Goal: Information Seeking & Learning: Learn about a topic

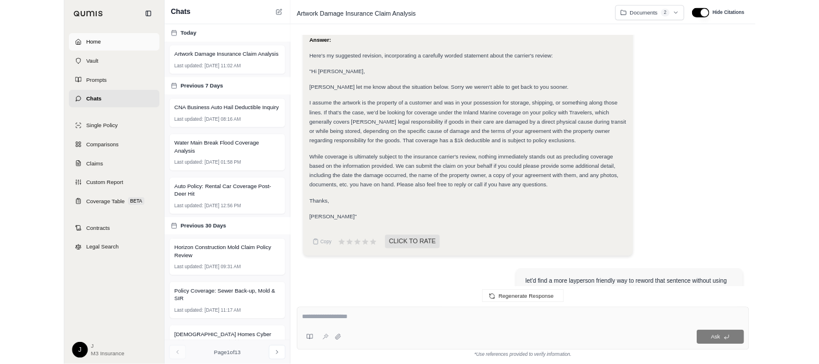
scroll to position [4183, 0]
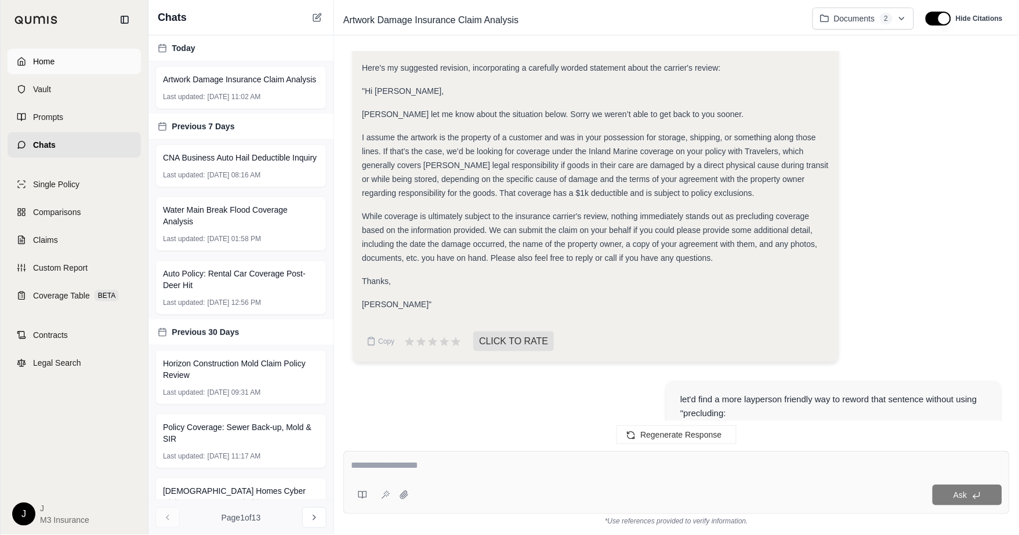
click at [24, 59] on icon at bounding box center [21, 61] width 7 height 8
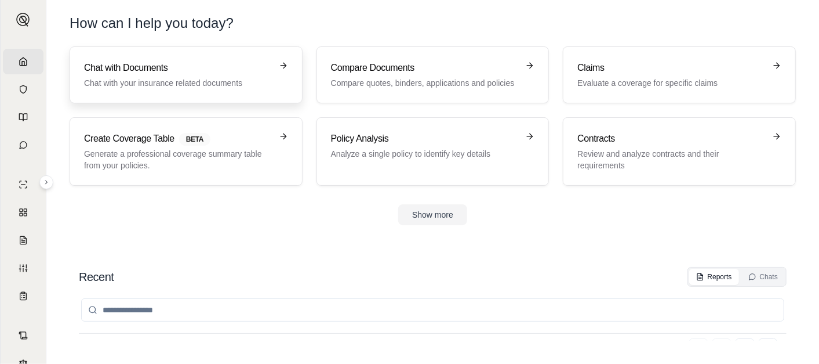
click at [208, 63] on h3 "Chat with Documents" at bounding box center [178, 68] width 188 height 14
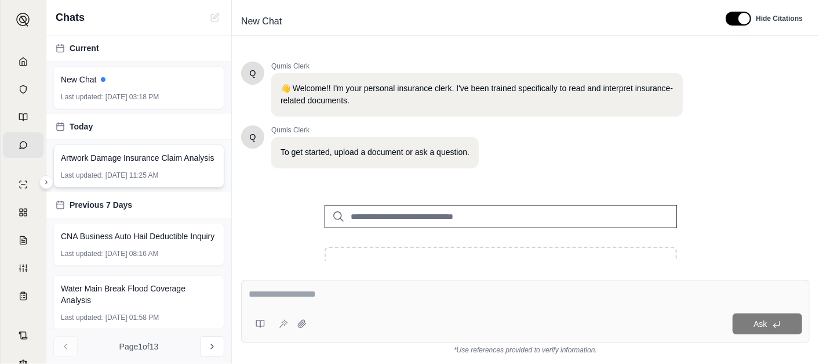
scroll to position [129, 0]
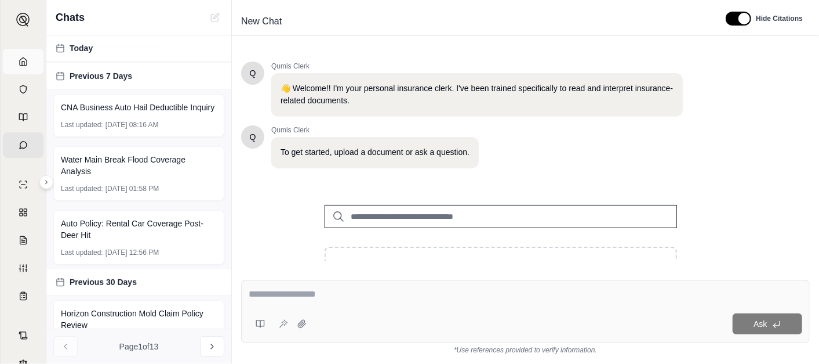
click at [22, 61] on link "Home" at bounding box center [23, 62] width 41 height 26
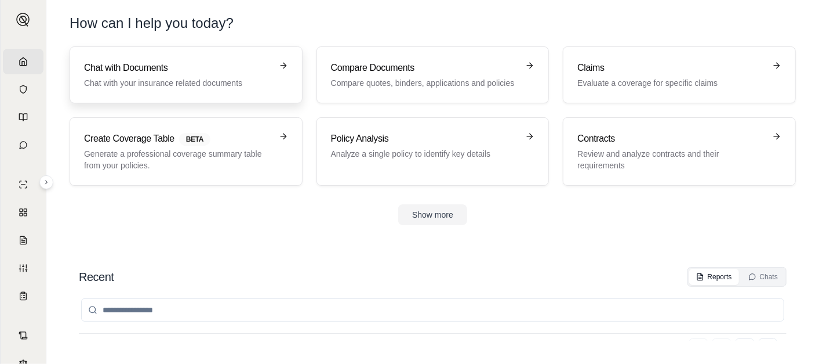
click at [183, 66] on h3 "Chat with Documents" at bounding box center [178, 68] width 188 height 14
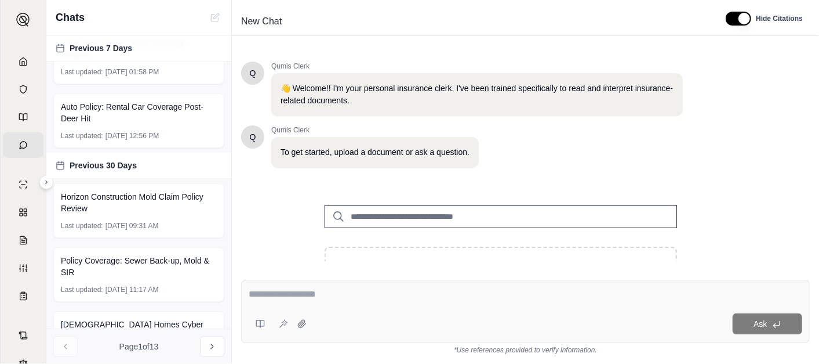
scroll to position [257, 0]
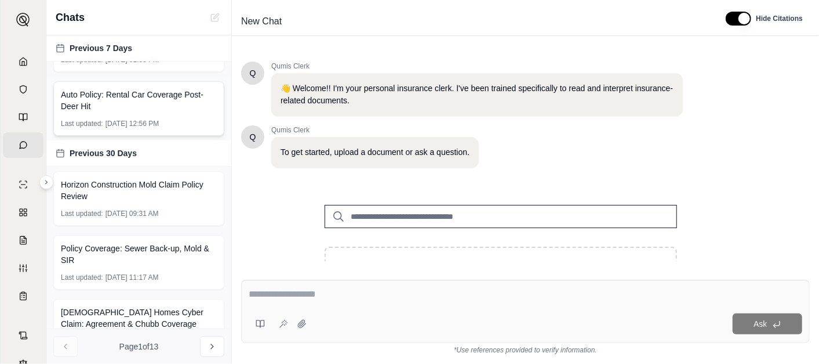
click at [119, 112] on span "Auto Policy: Rental Car Coverage Post-Deer Hit" at bounding box center [139, 100] width 156 height 23
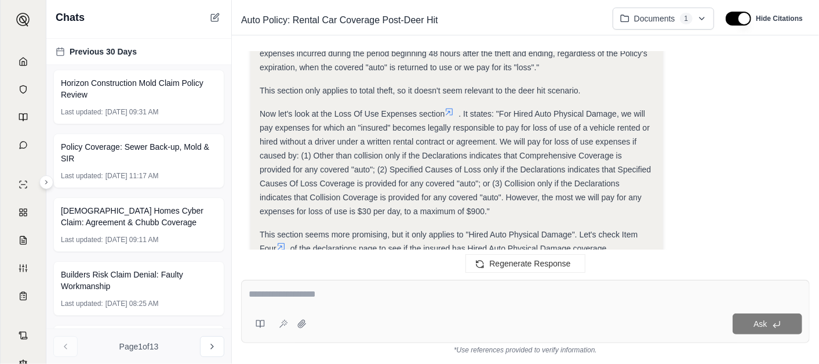
scroll to position [1142, 0]
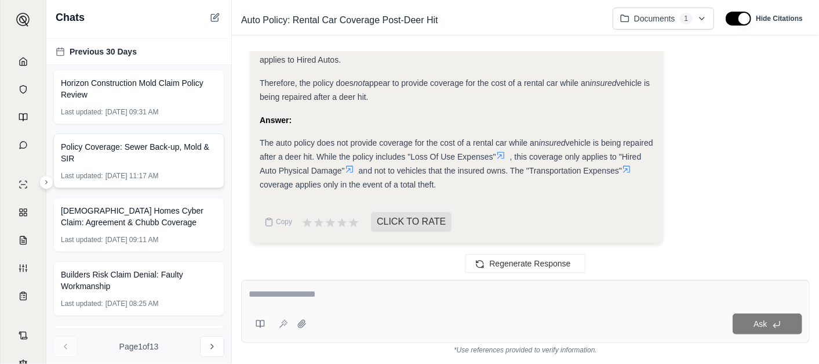
click at [135, 164] on span "Policy Coverage: Sewer Back-up, Mold & SIR" at bounding box center [139, 152] width 156 height 23
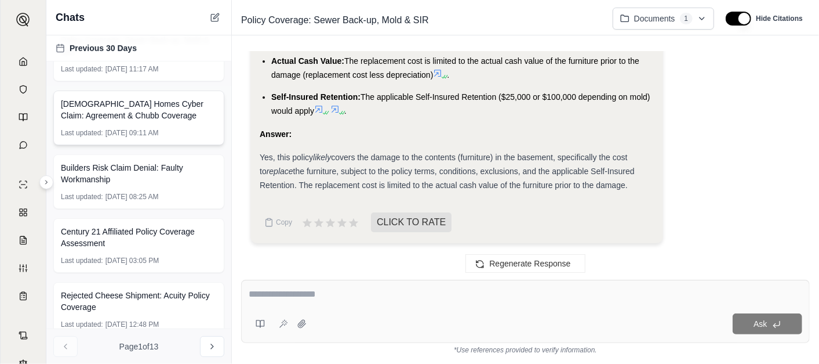
scroll to position [409, 0]
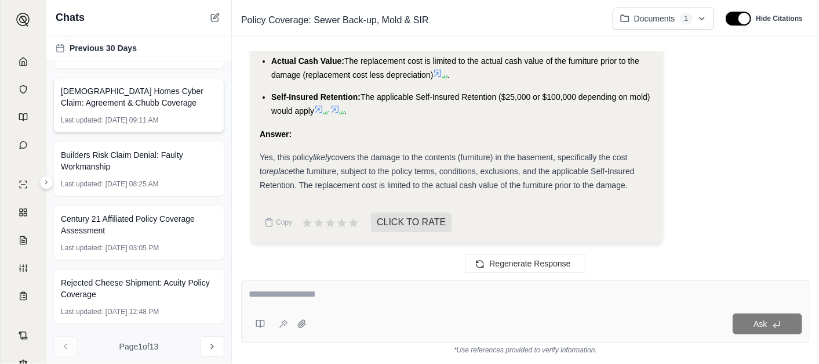
click at [135, 108] on span "[DEMOGRAPHIC_DATA] Homes Cyber Claim: Agreement & Chubb Coverage" at bounding box center [139, 96] width 156 height 23
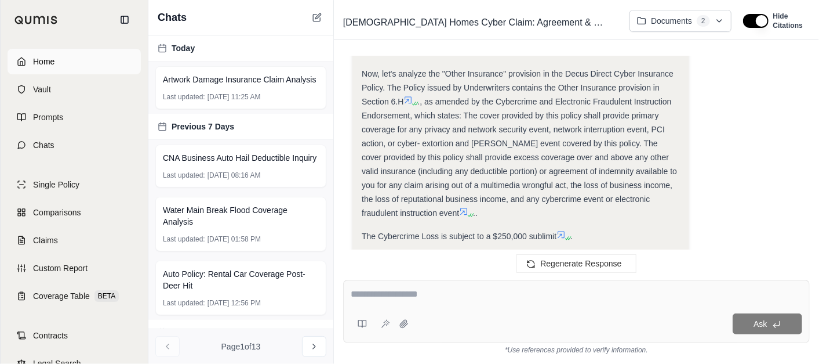
click at [13, 61] on link "Home" at bounding box center [74, 62] width 133 height 26
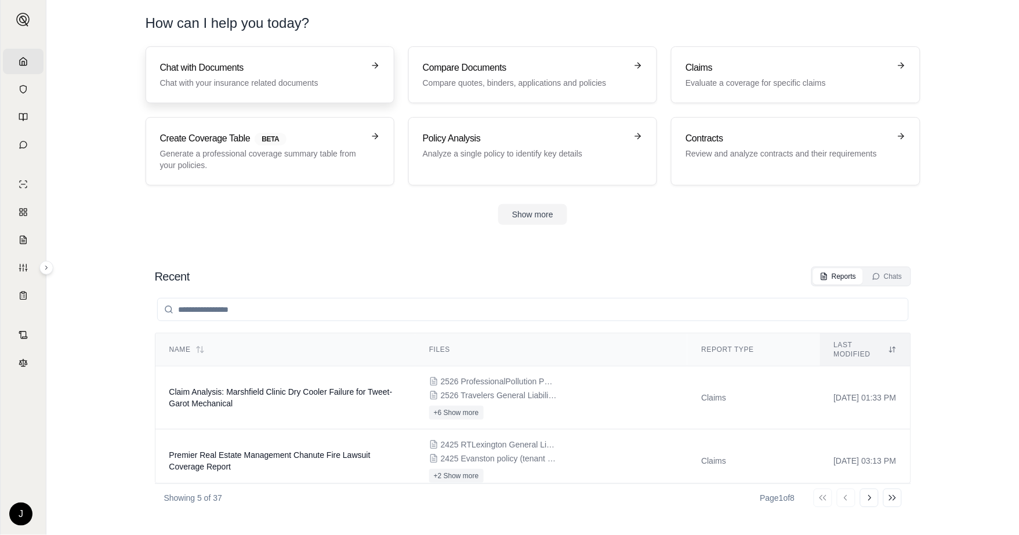
click at [205, 66] on h3 "Chat with Documents" at bounding box center [262, 68] width 204 height 14
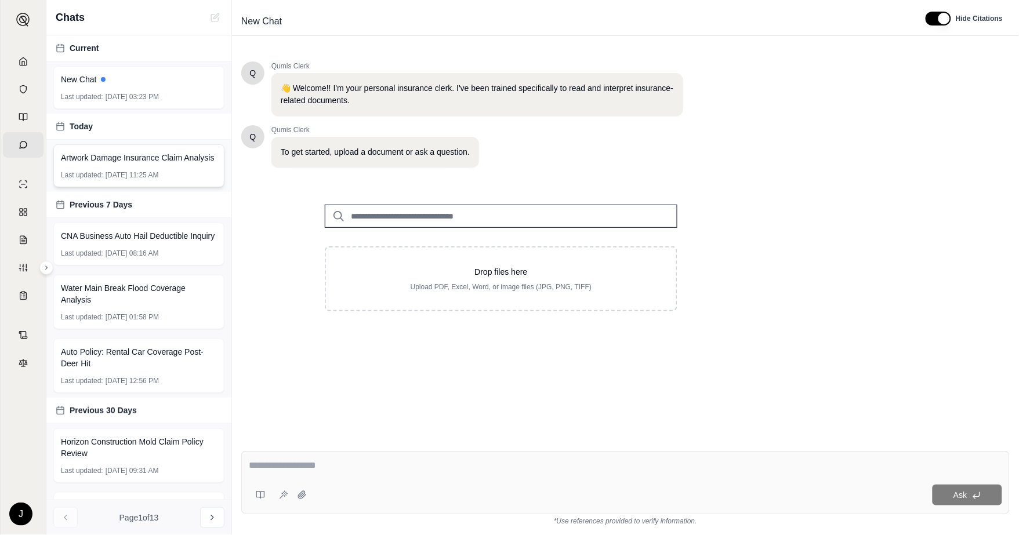
click at [96, 157] on span "Artwork Damage Insurance Claim Analysis" at bounding box center [138, 158] width 154 height 12
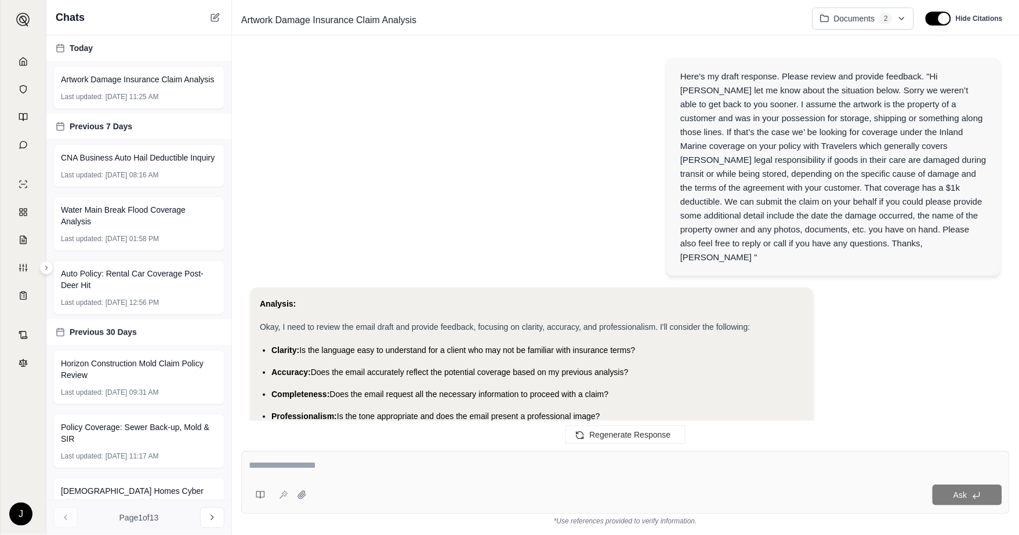
scroll to position [2706, 0]
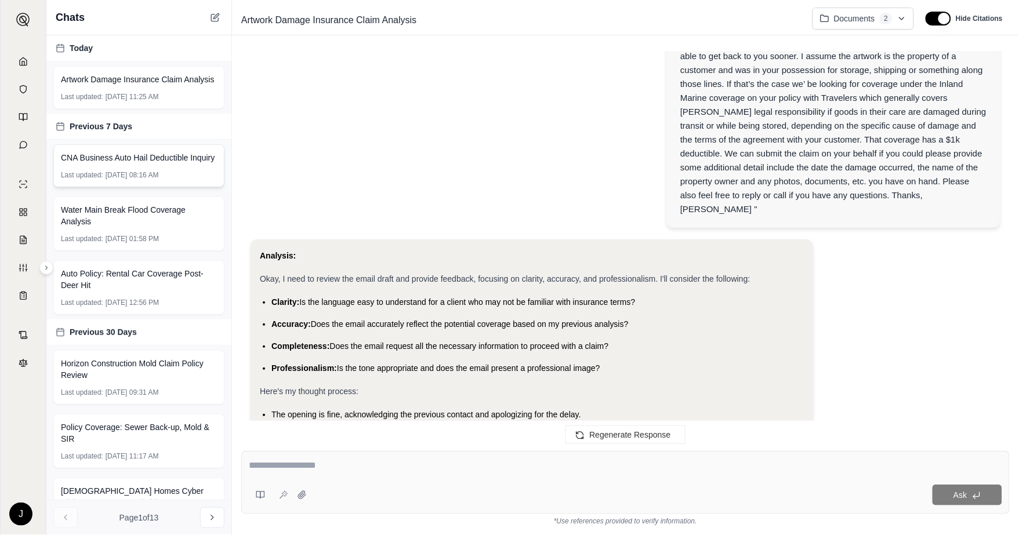
click at [135, 187] on div "CNA Business Auto Hail Deductible Inquiry Last updated: [DATE] 08:16 AM" at bounding box center [138, 165] width 171 height 43
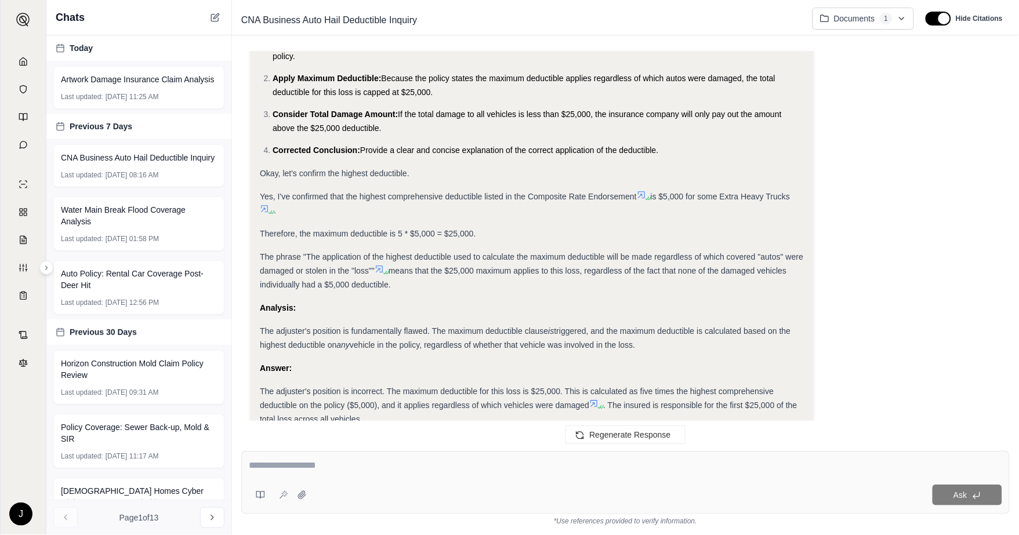
scroll to position [6304, 0]
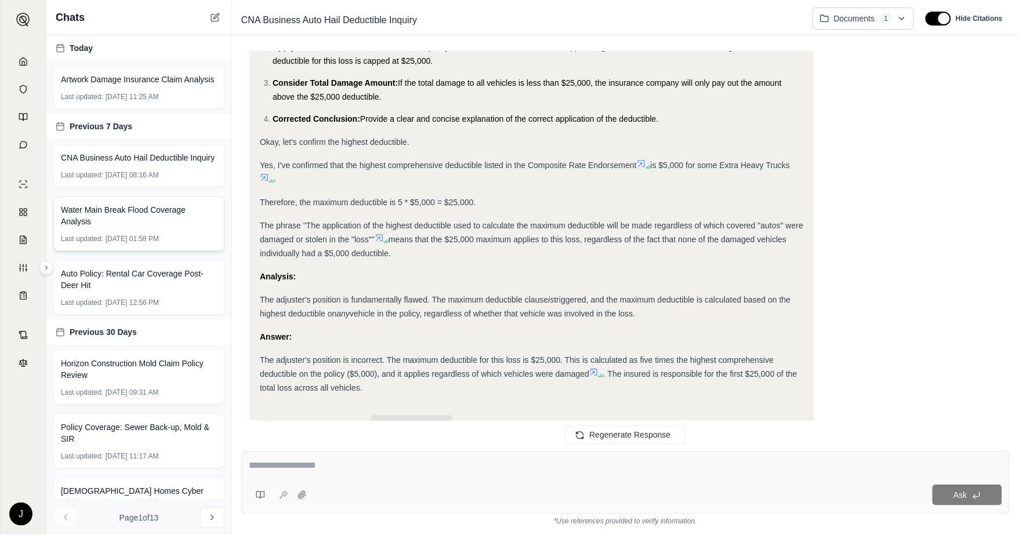
click at [159, 227] on span "Water Main Break Flood Coverage Analysis" at bounding box center [139, 215] width 156 height 23
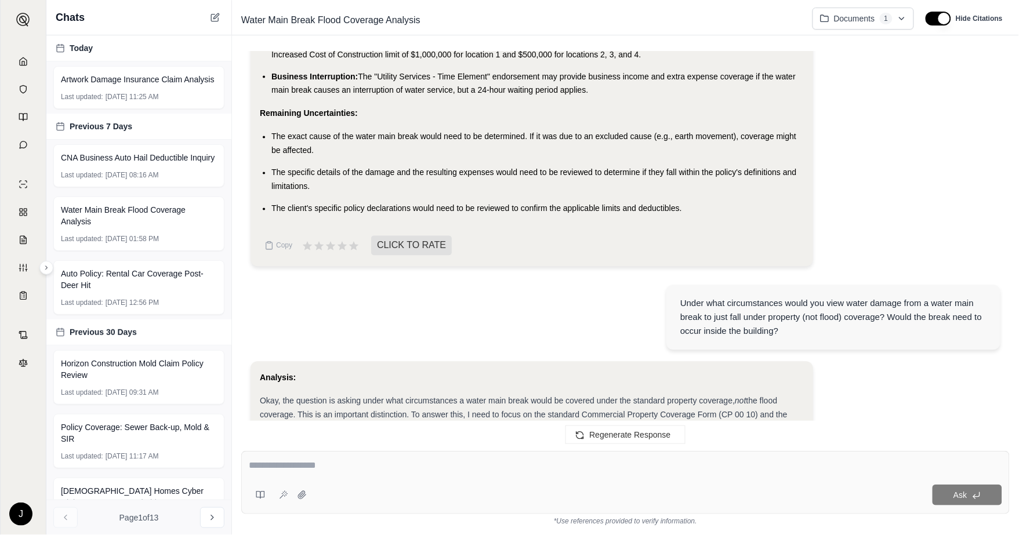
scroll to position [2062, 0]
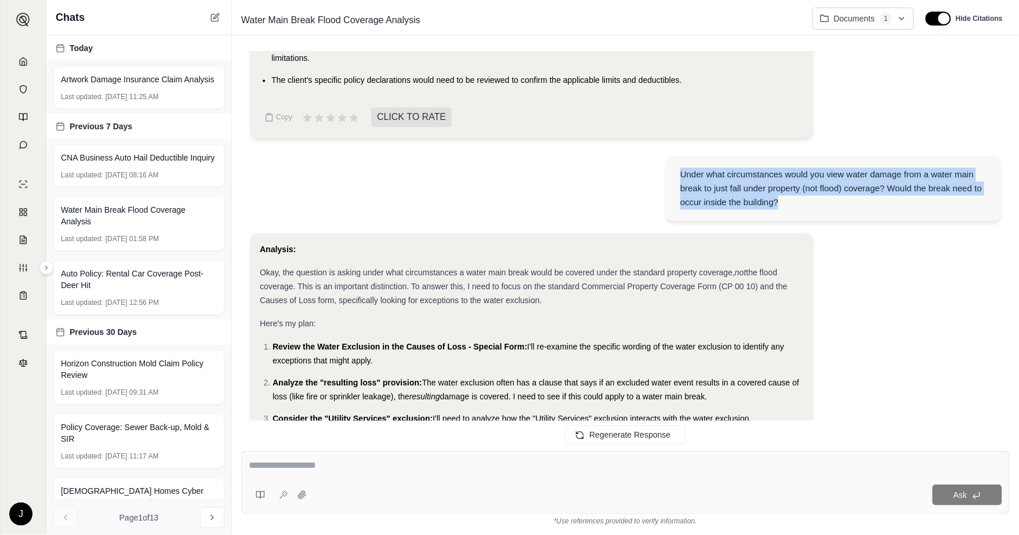
drag, startPoint x: 681, startPoint y: 177, endPoint x: 779, endPoint y: 203, distance: 100.7
click at [779, 203] on div "Under what circumstances would you view water damage from a water main break to…" at bounding box center [833, 189] width 306 height 42
click at [783, 205] on div "Under what circumstances would you view water damage from a water main break to…" at bounding box center [833, 189] width 306 height 42
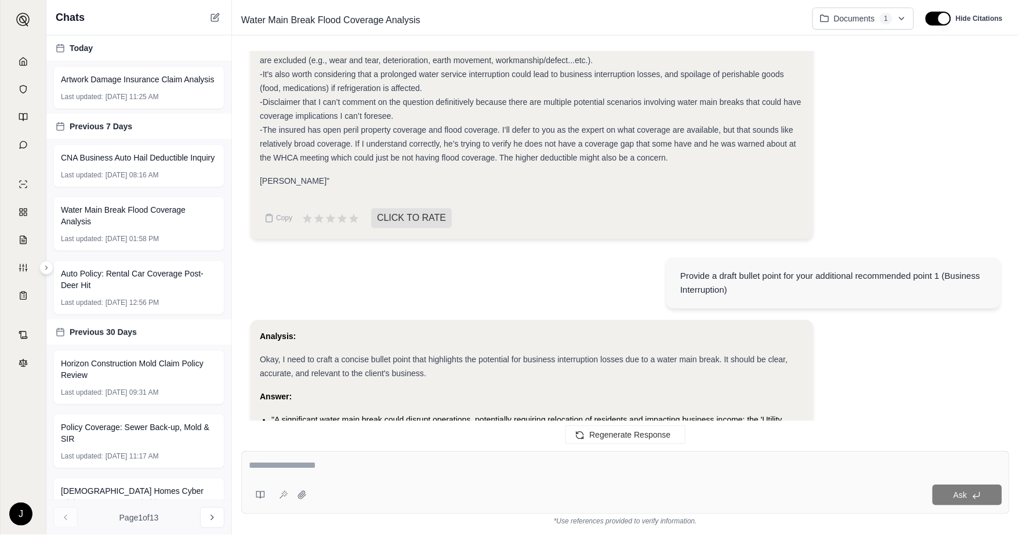
scroll to position [12873, 0]
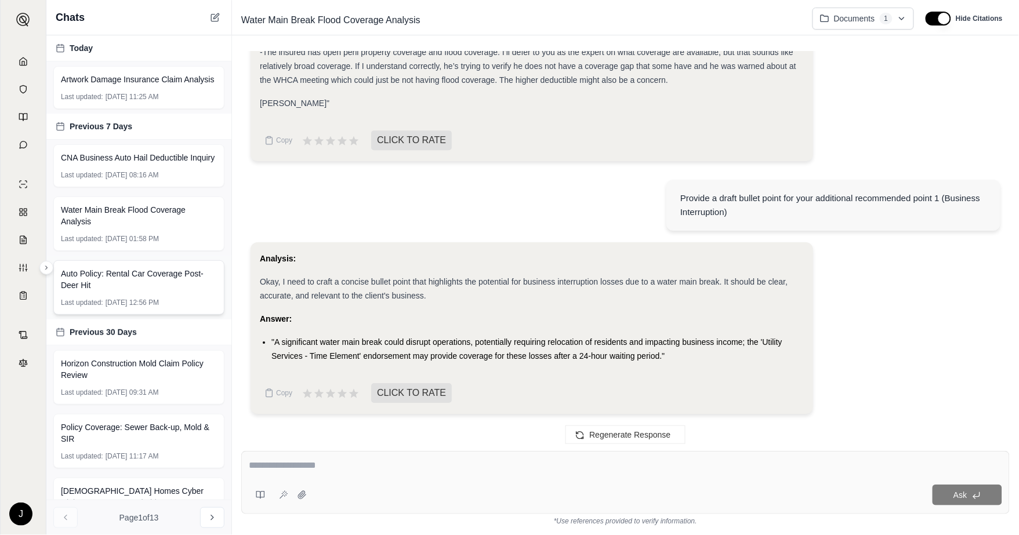
click at [134, 291] on span "Auto Policy: Rental Car Coverage Post-Deer Hit" at bounding box center [139, 279] width 156 height 23
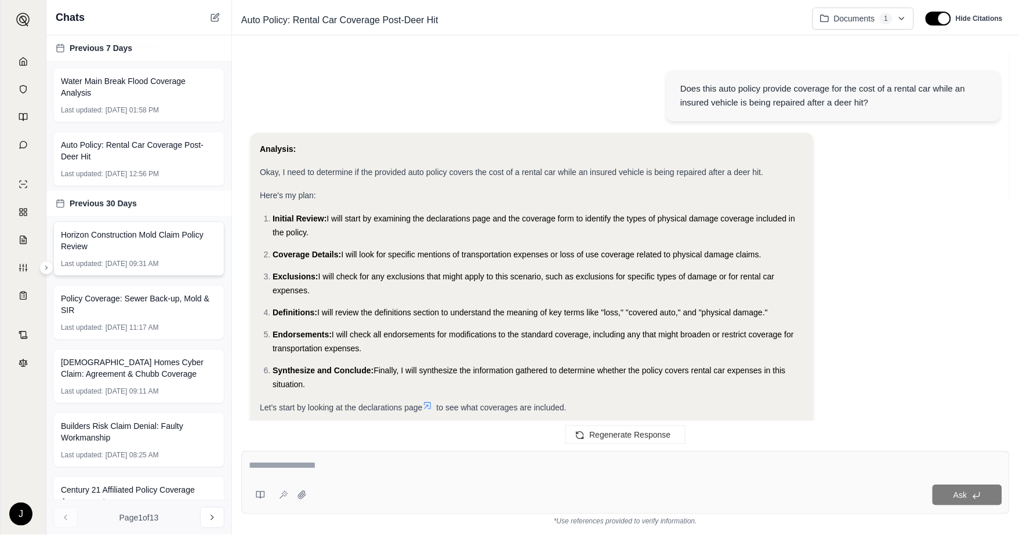
scroll to position [807, 0]
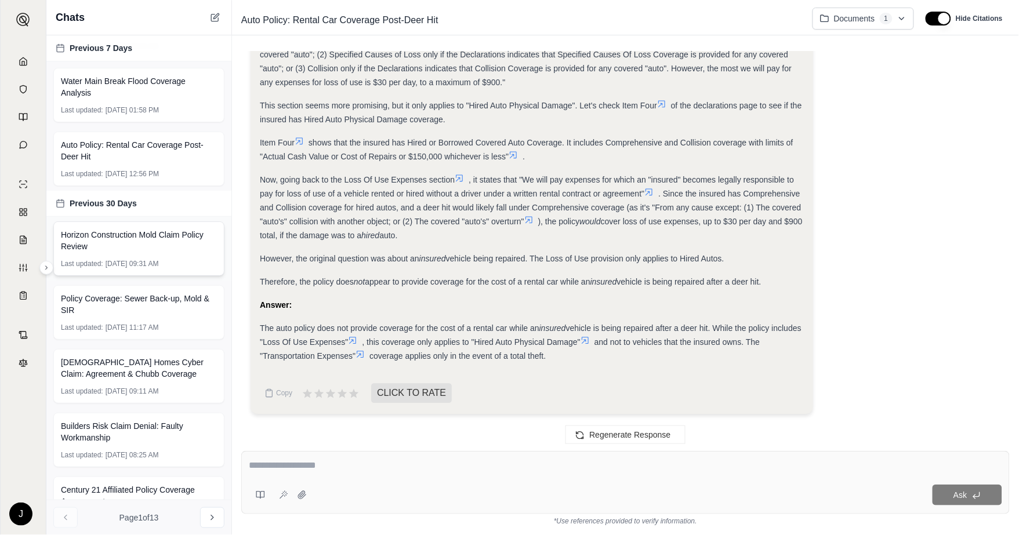
click at [137, 252] on span "Horizon Construction Mold Claim Policy Review" at bounding box center [139, 240] width 156 height 23
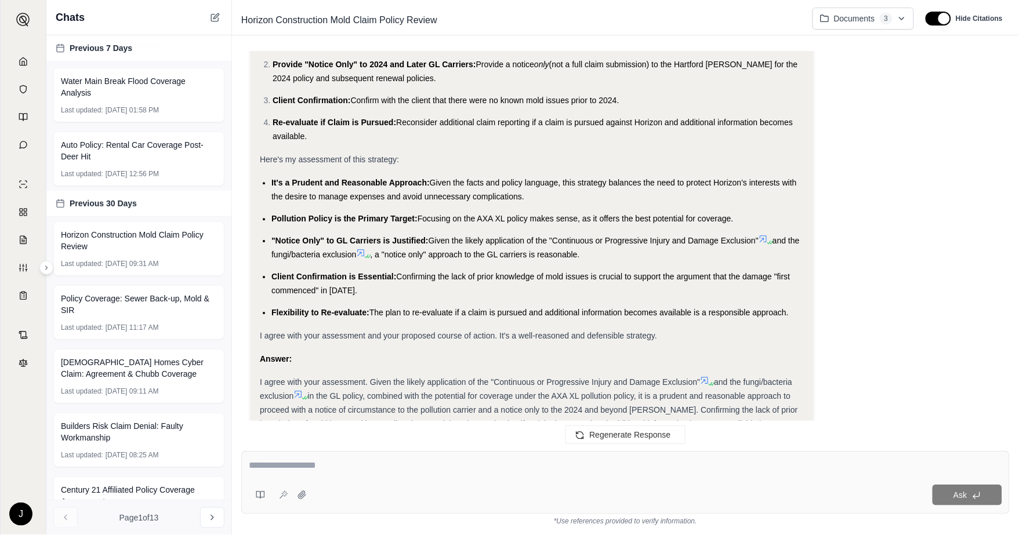
scroll to position [14121, 0]
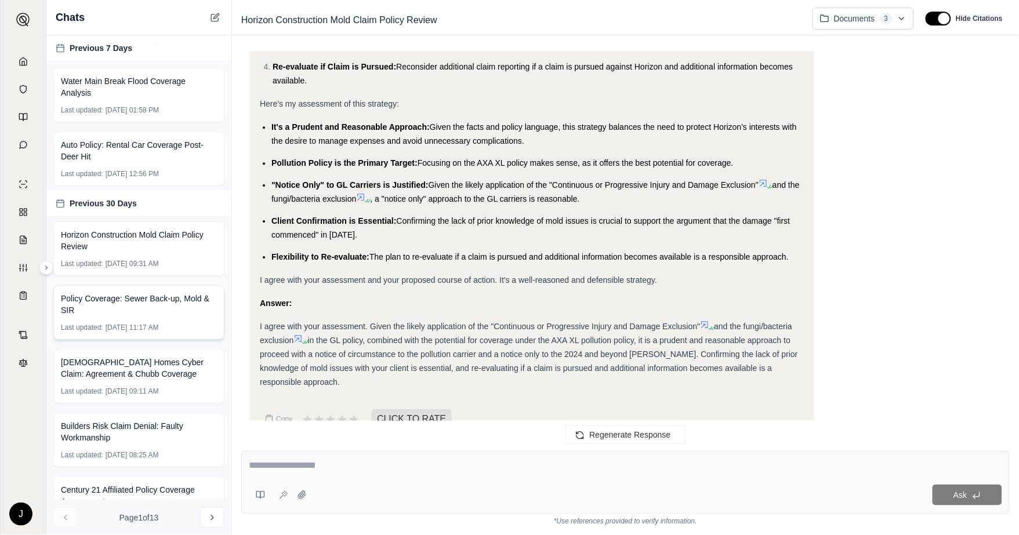
click at [124, 316] on span "Policy Coverage: Sewer Back-up, Mold & SIR" at bounding box center [139, 304] width 156 height 23
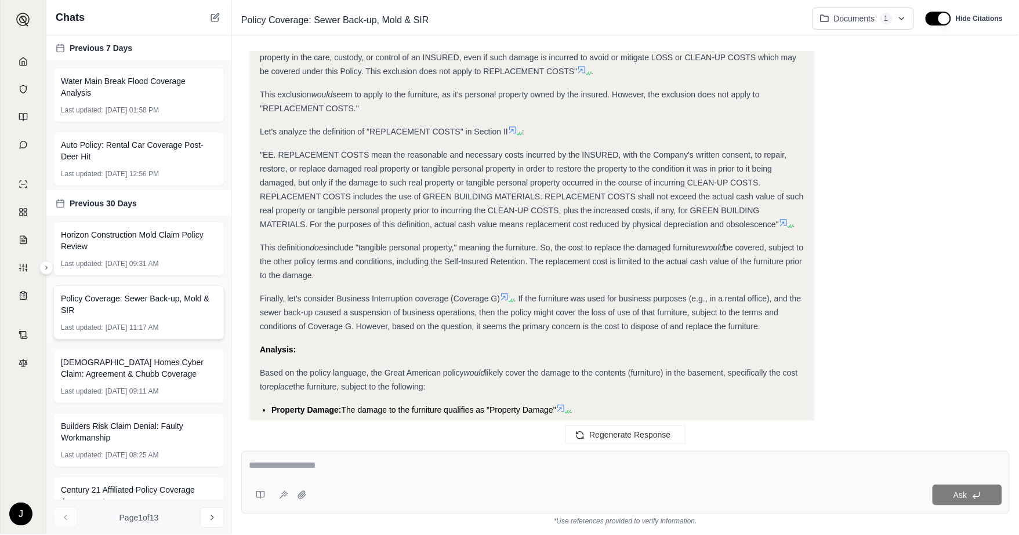
scroll to position [252, 0]
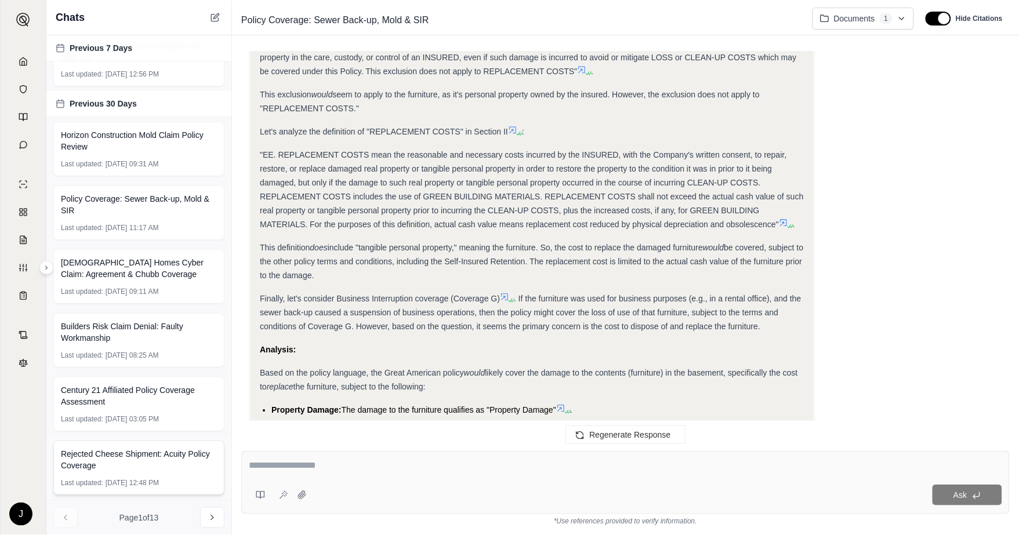
click at [113, 453] on span "Rejected Cheese Shipment: Acuity Policy Coverage" at bounding box center [139, 459] width 156 height 23
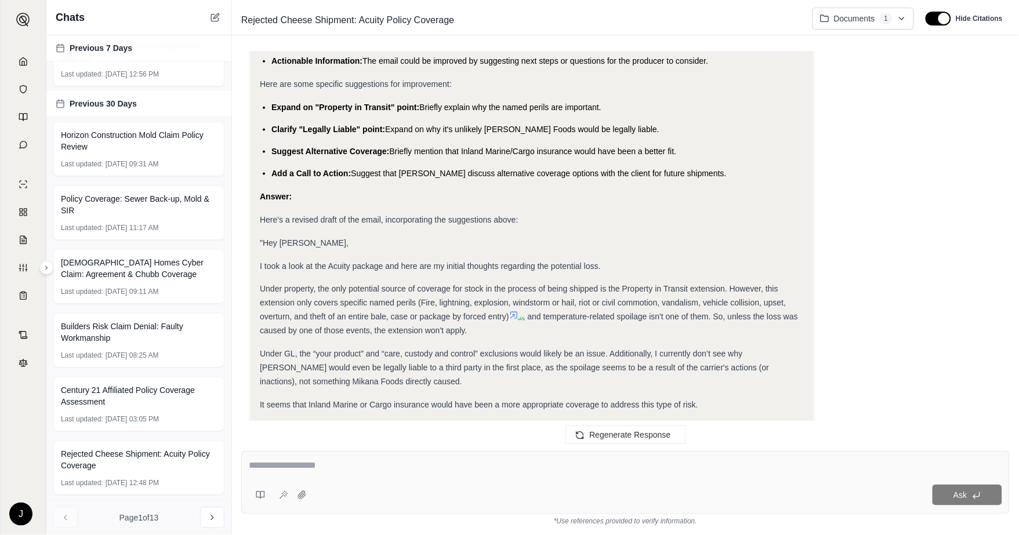
scroll to position [8412, 0]
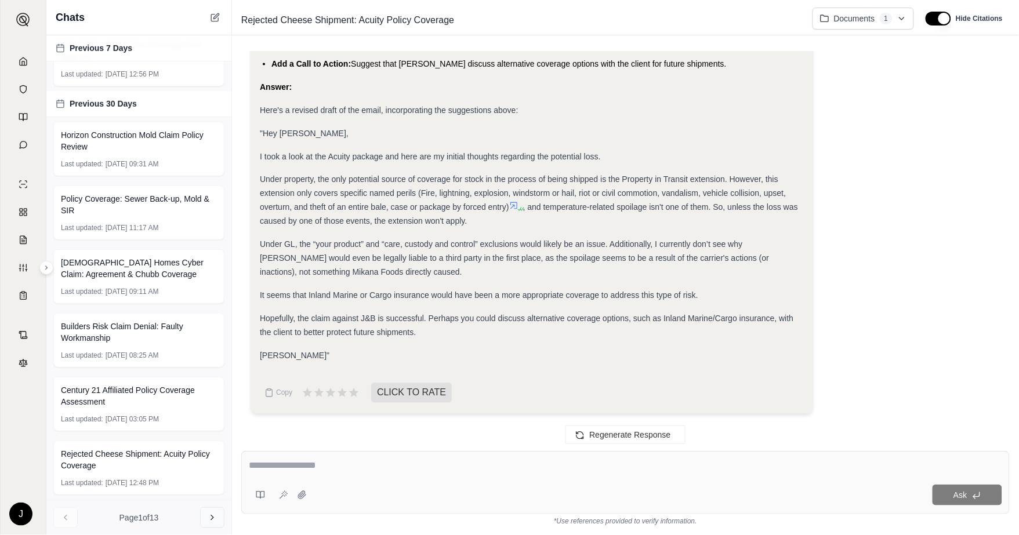
click at [211, 514] on icon at bounding box center [212, 517] width 9 height 9
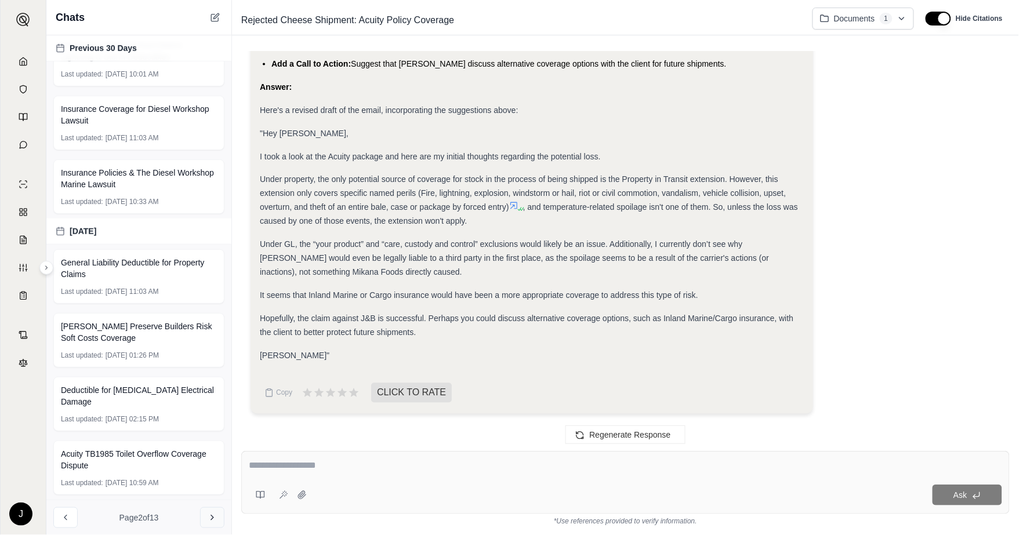
scroll to position [0, 0]
